Goal: Use online tool/utility

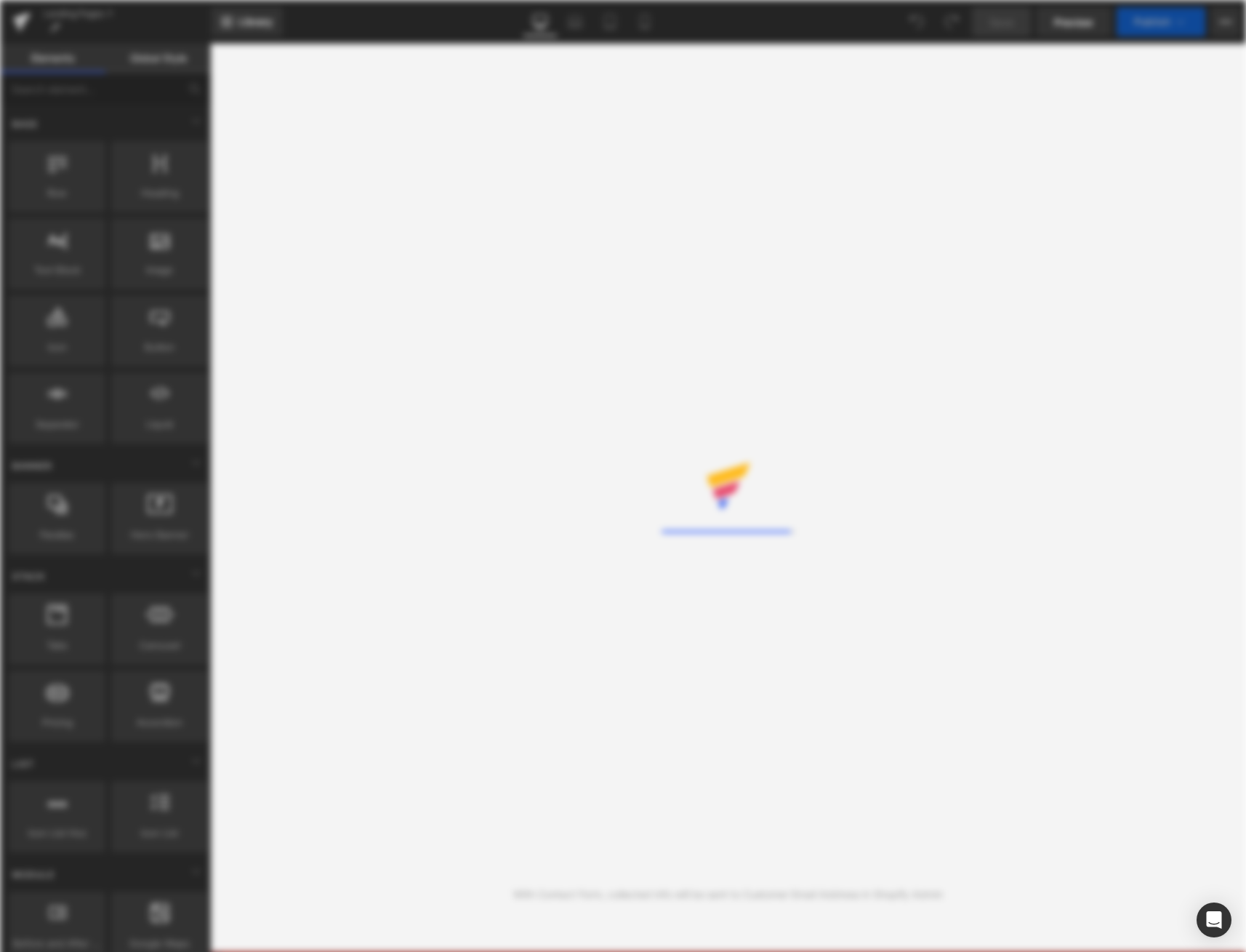
click at [416, 272] on div "Rendering Content" at bounding box center [623, 476] width 1246 height 952
